Goal: Task Accomplishment & Management: Manage account settings

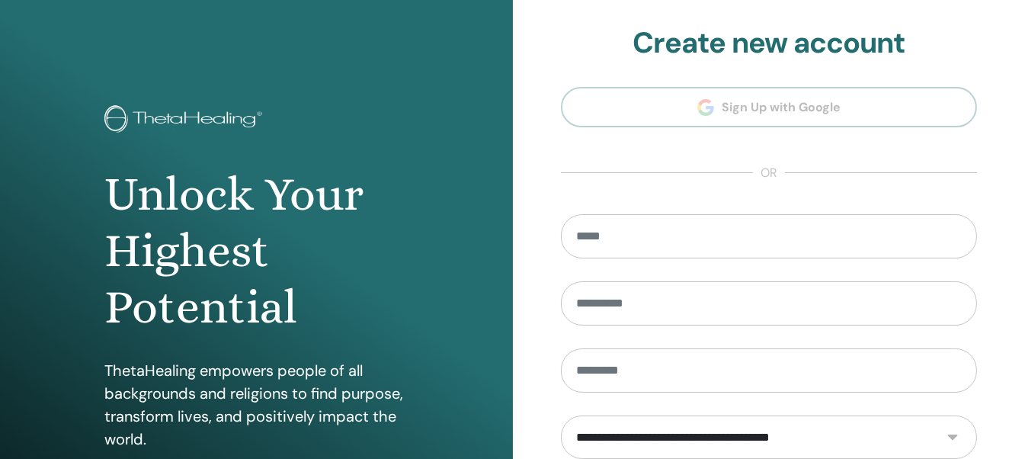
scroll to position [272, 0]
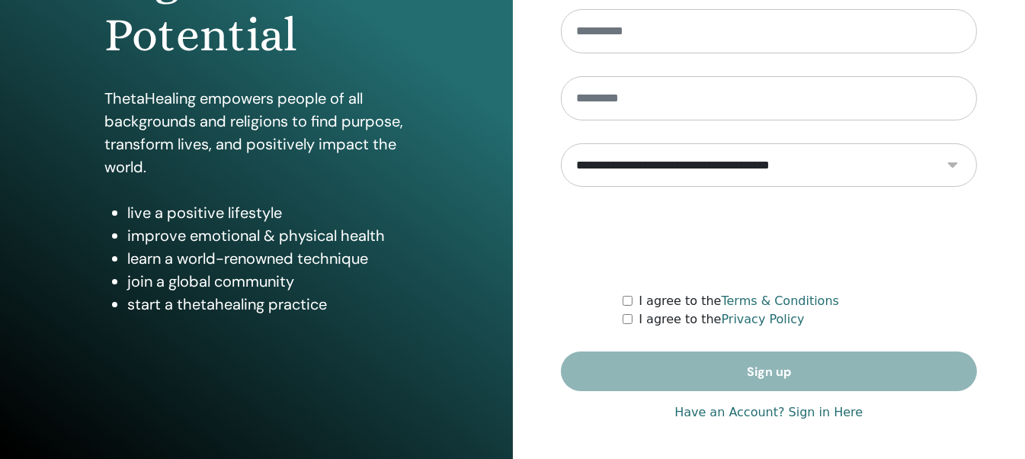
click at [730, 409] on link "Have an Account? Sign in Here" at bounding box center [769, 412] width 188 height 18
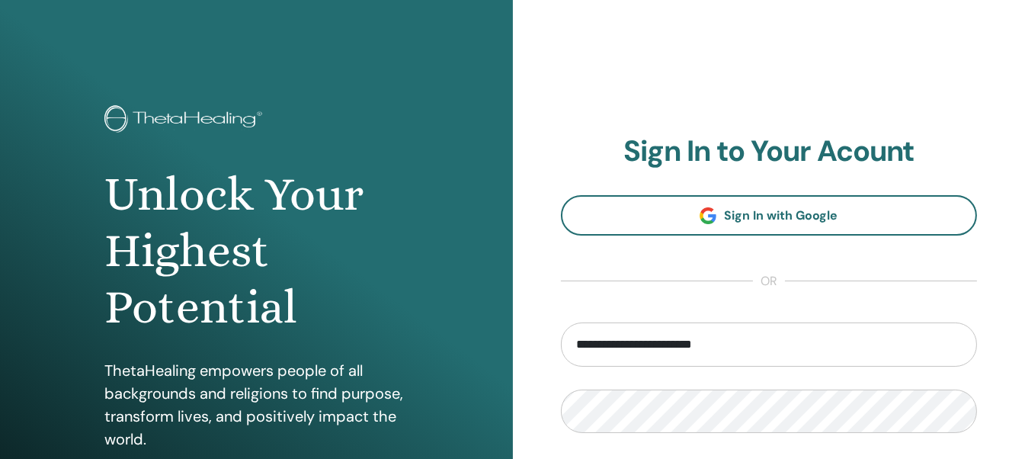
scroll to position [152, 0]
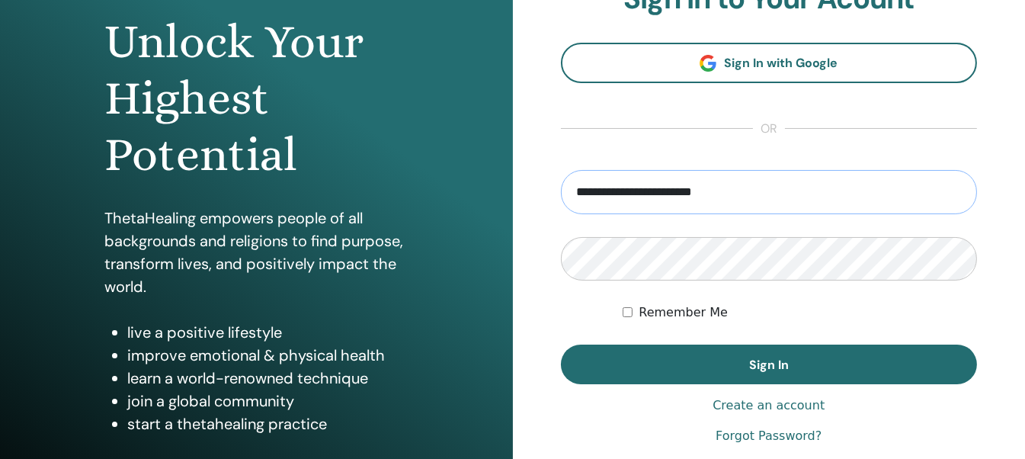
drag, startPoint x: 748, startPoint y: 192, endPoint x: 490, endPoint y: 208, distance: 258.2
click at [490, 208] on div "**********" at bounding box center [512, 214] width 1025 height 732
type input "**********"
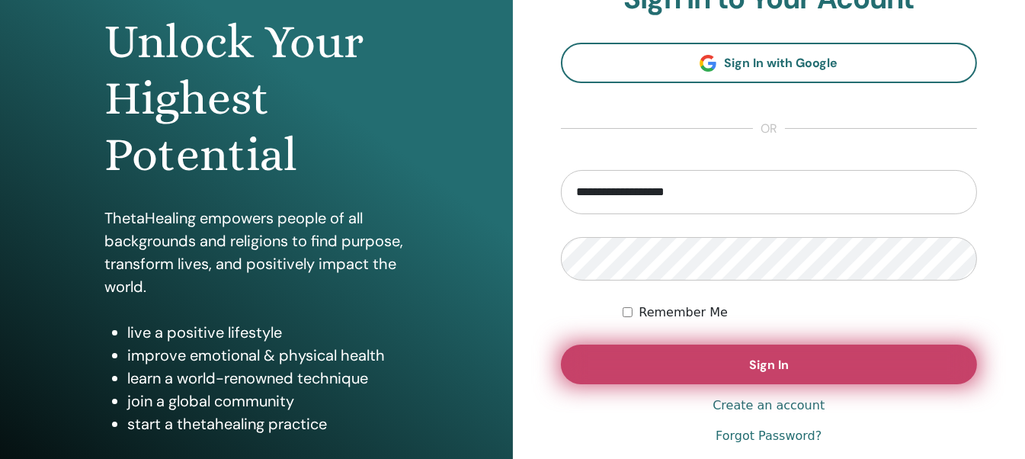
click at [755, 362] on span "Sign In" at bounding box center [769, 365] width 40 height 16
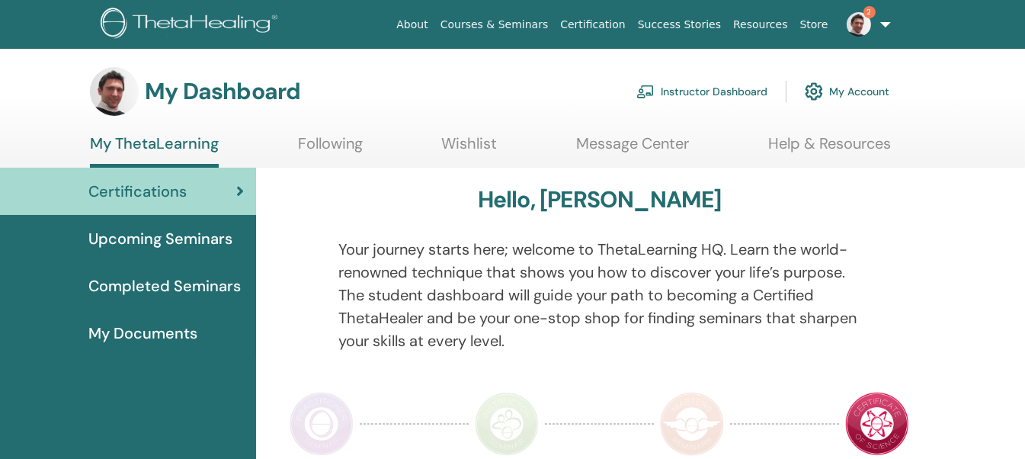
click at [673, 91] on link "Instructor Dashboard" at bounding box center [702, 92] width 131 height 34
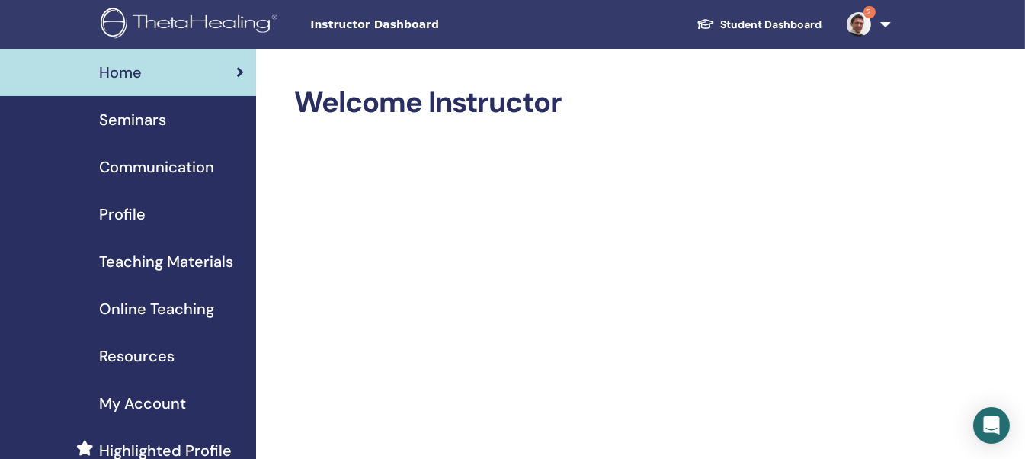
click at [135, 120] on span "Seminars" at bounding box center [132, 119] width 67 height 23
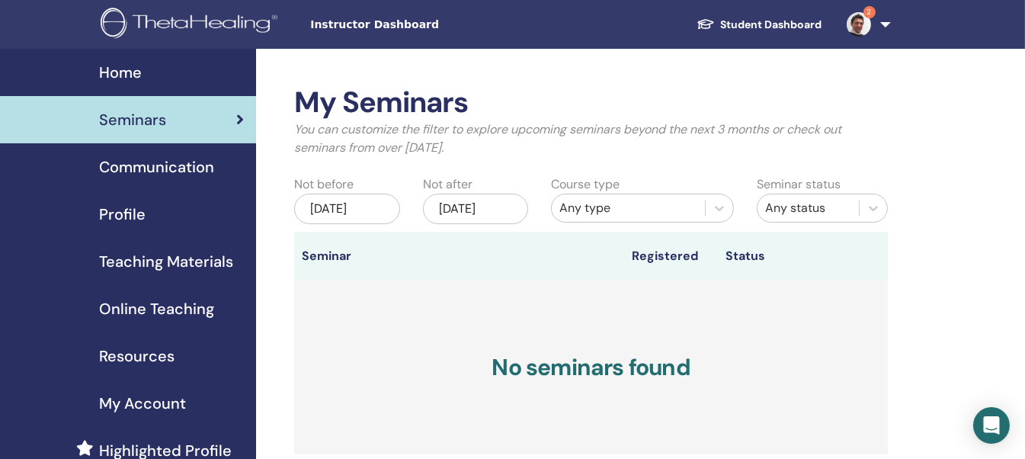
click at [371, 210] on div "Jun/29, 2025" at bounding box center [346, 209] width 105 height 30
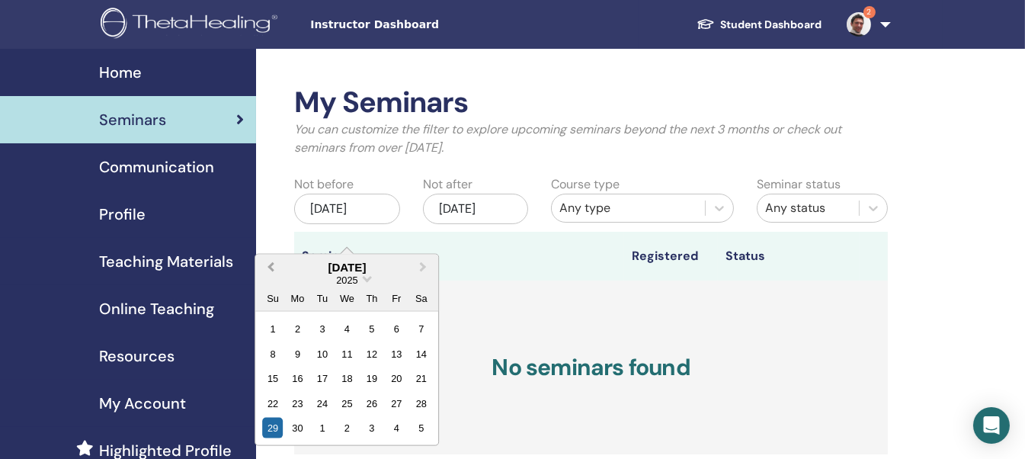
click at [271, 266] on span "Previous Month" at bounding box center [271, 267] width 0 height 16
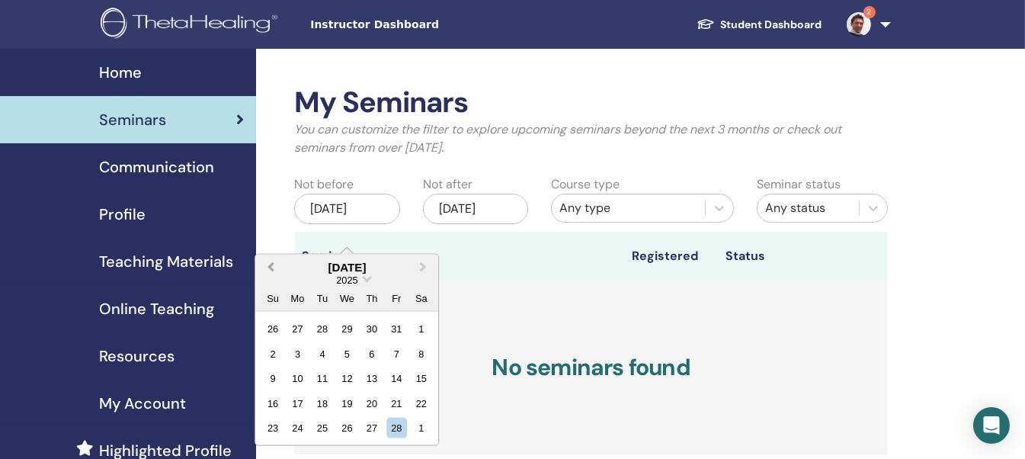
click at [271, 266] on span "Previous Month" at bounding box center [271, 267] width 0 height 16
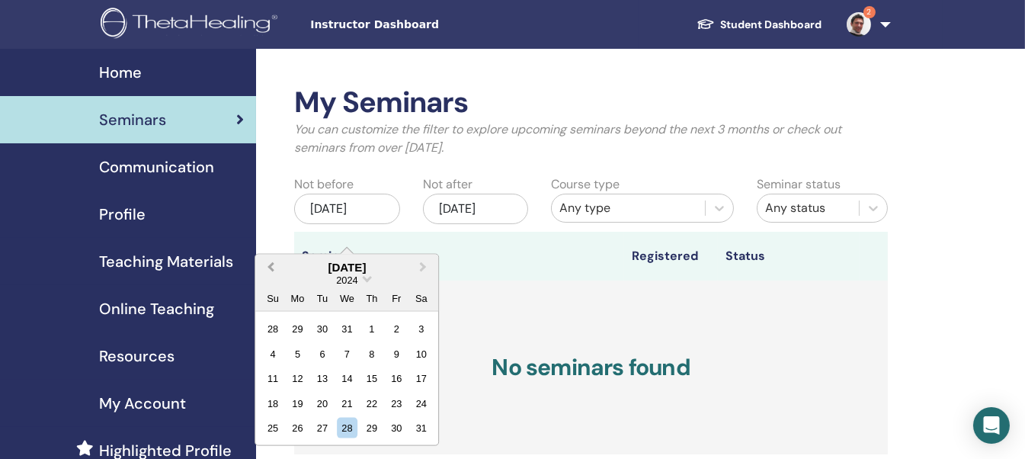
click at [271, 266] on span "Previous Month" at bounding box center [271, 267] width 0 height 16
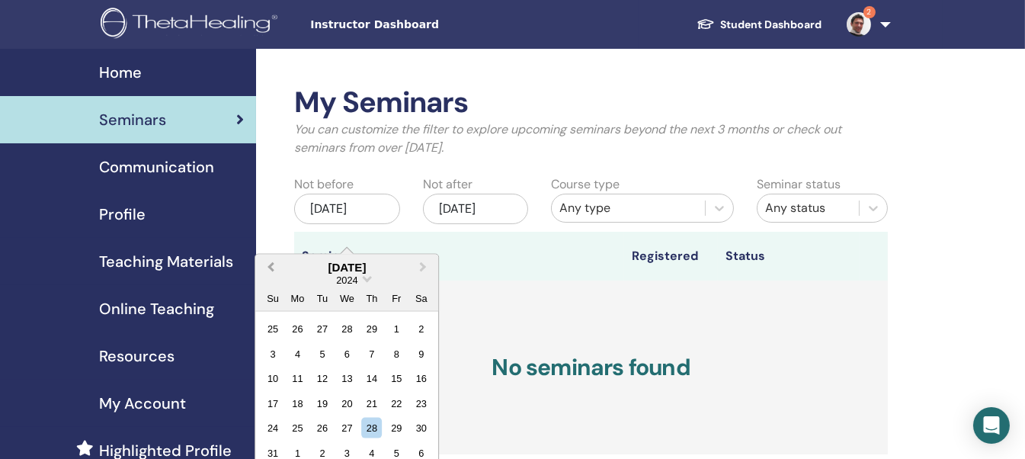
click at [271, 266] on span "Previous Month" at bounding box center [271, 267] width 0 height 16
click at [301, 328] on div "1" at bounding box center [297, 329] width 21 height 21
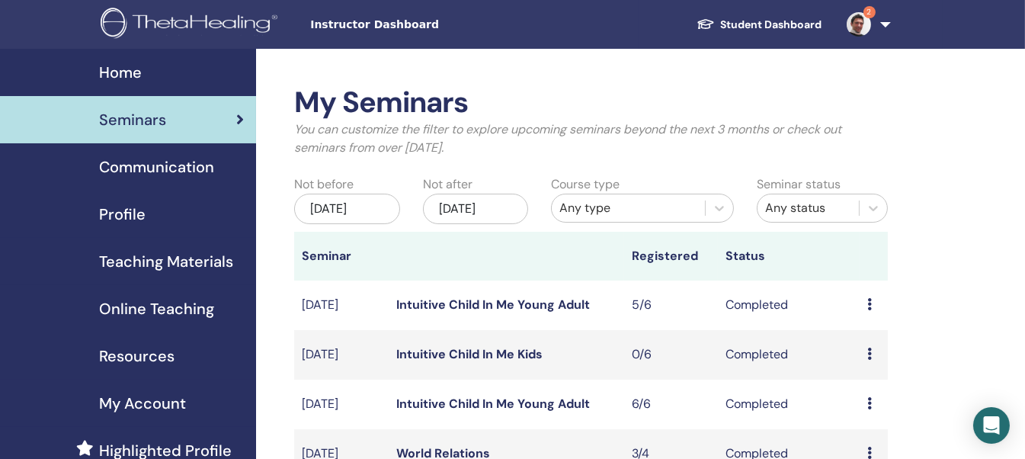
scroll to position [152, 0]
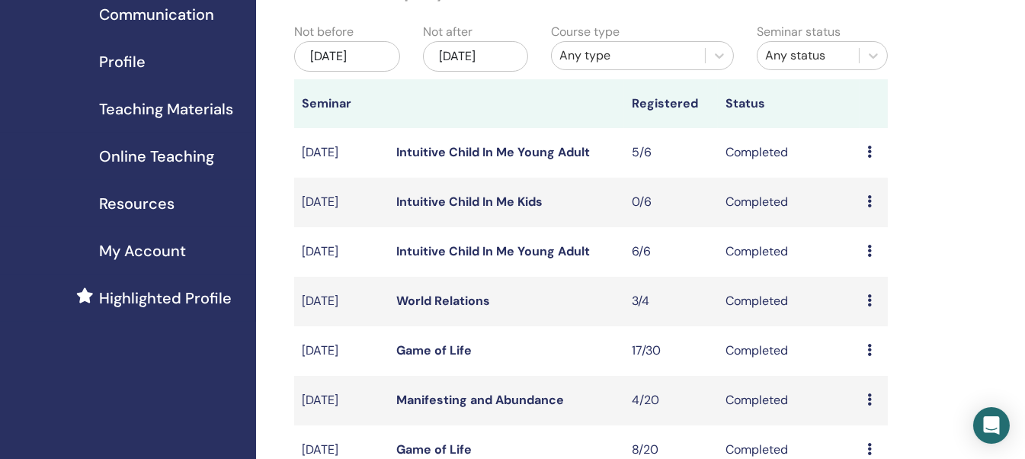
click at [868, 306] on icon at bounding box center [870, 300] width 5 height 12
click at [868, 316] on li "Preview" at bounding box center [871, 327] width 82 height 23
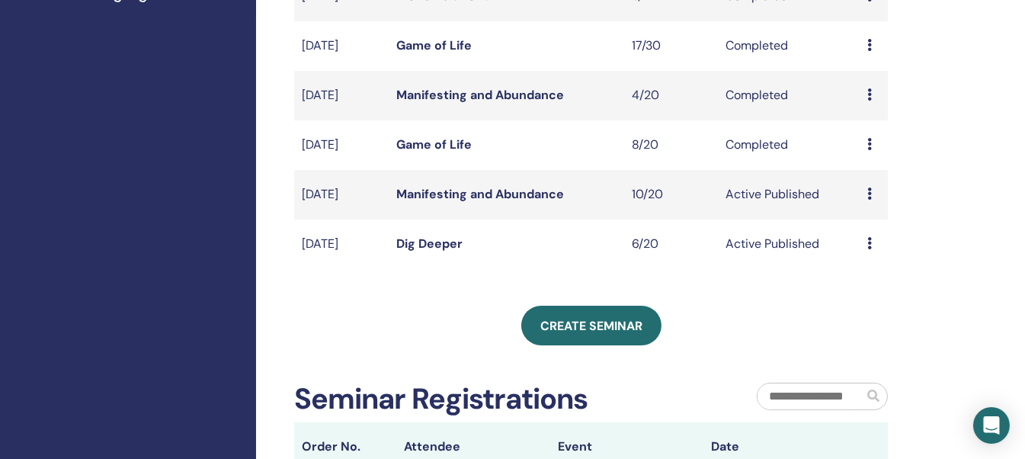
scroll to position [0, 0]
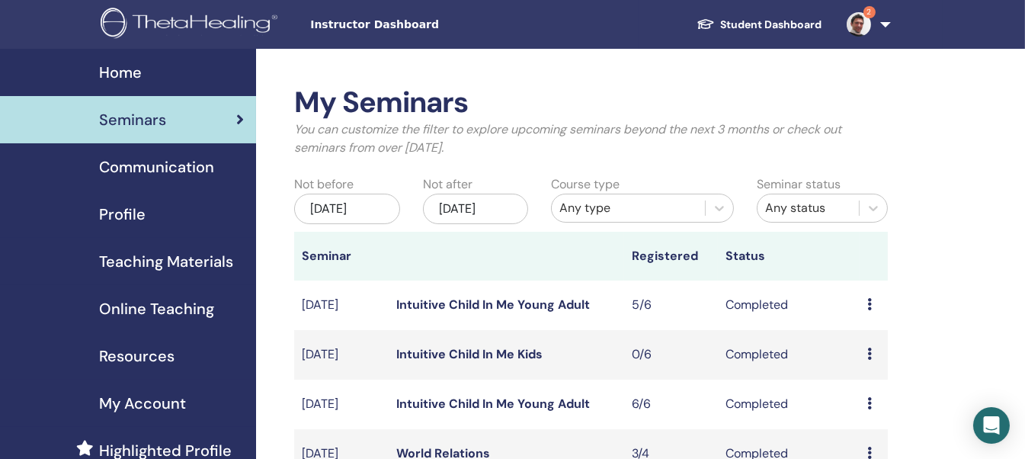
click at [886, 22] on link "2" at bounding box center [866, 24] width 63 height 49
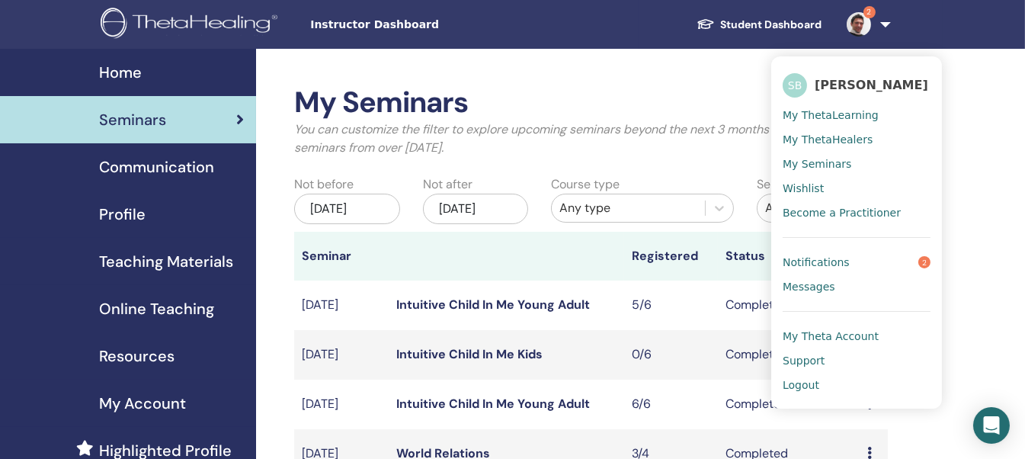
click at [805, 383] on span "Logout" at bounding box center [801, 385] width 37 height 14
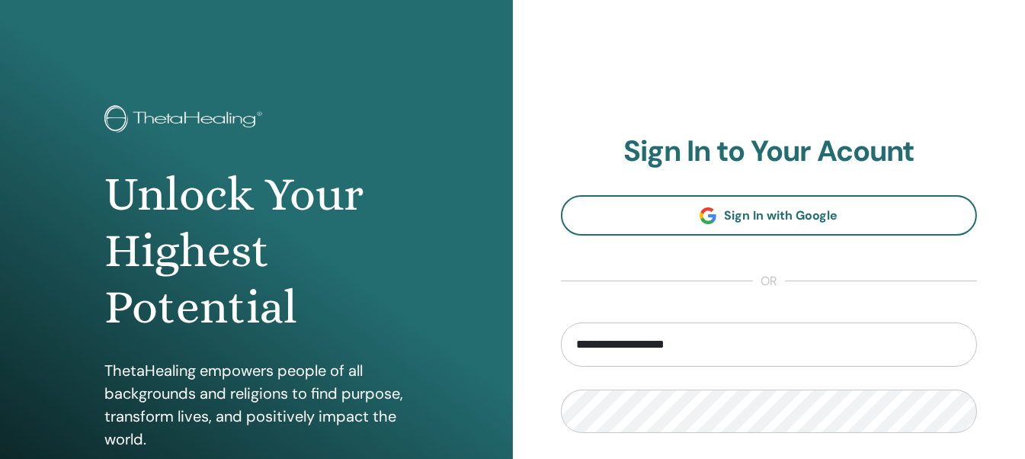
drag, startPoint x: 547, startPoint y: 356, endPoint x: 269, endPoint y: 375, distance: 278.9
click at [271, 375] on div "**********" at bounding box center [512, 366] width 1025 height 732
drag, startPoint x: 728, startPoint y: 341, endPoint x: 537, endPoint y: 377, distance: 193.9
click at [537, 377] on div "**********" at bounding box center [769, 366] width 513 height 732
type input "**********"
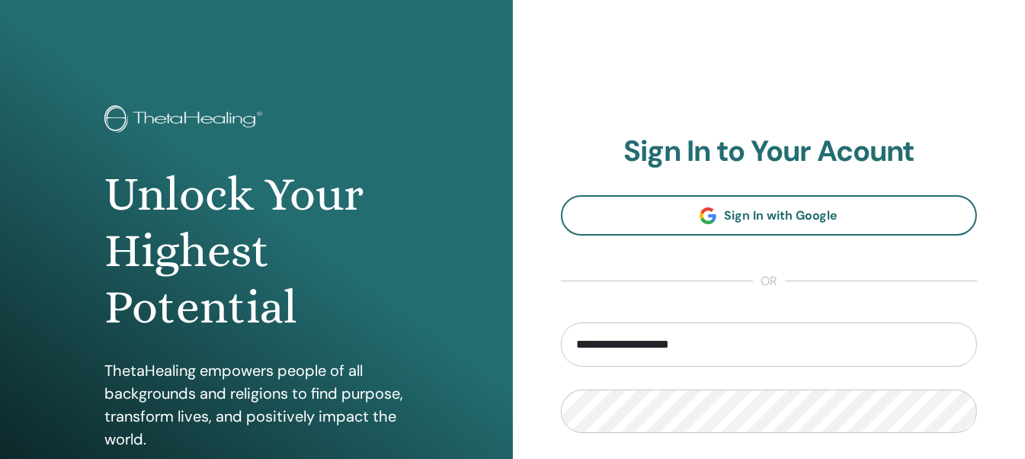
scroll to position [272, 0]
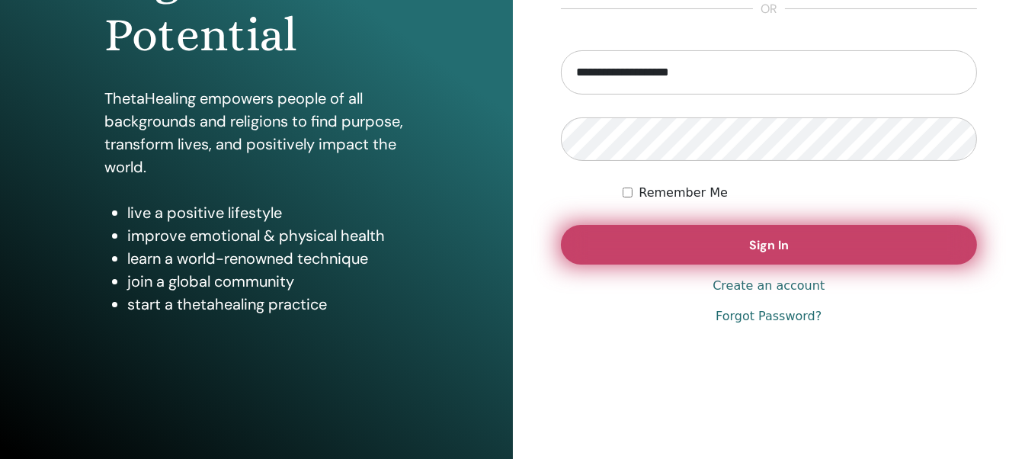
click at [764, 240] on span "Sign In" at bounding box center [769, 245] width 40 height 16
